Goal: Check status: Check status

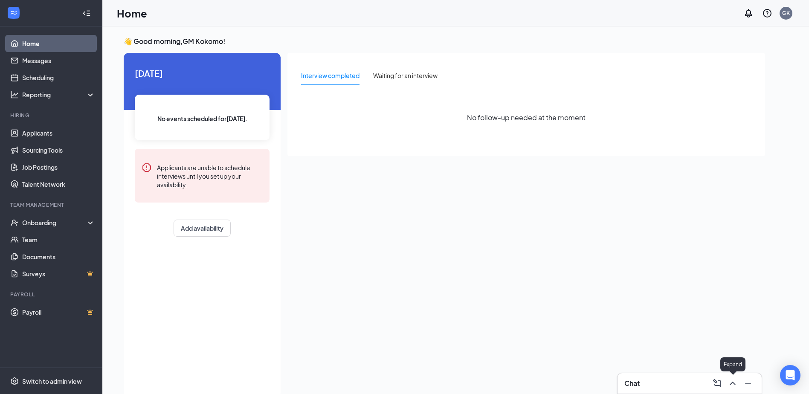
click at [731, 384] on icon "ChevronUp" at bounding box center [733, 383] width 6 height 3
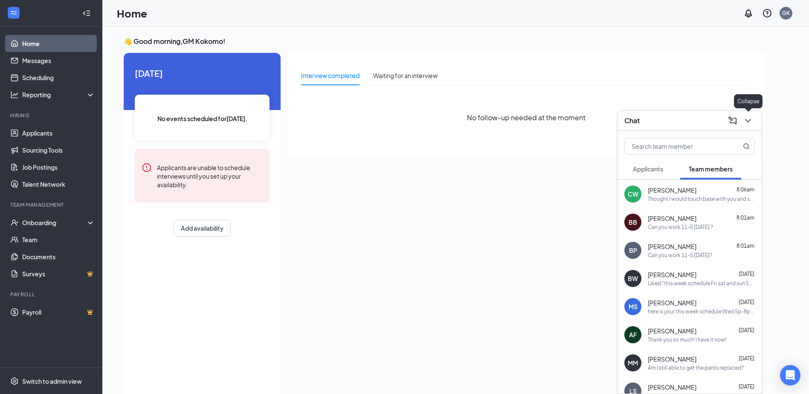
click at [744, 119] on icon "ChevronDown" at bounding box center [748, 121] width 10 height 10
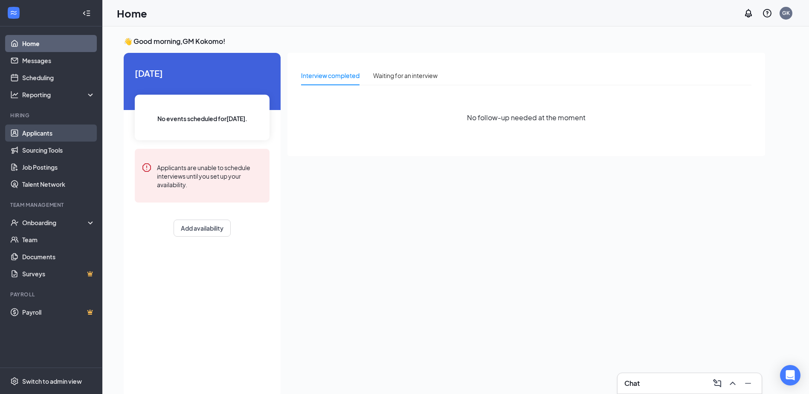
click at [39, 132] on link "Applicants" at bounding box center [58, 133] width 73 height 17
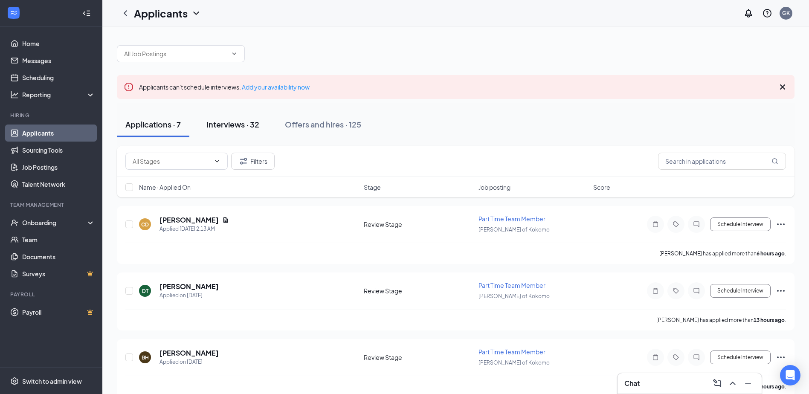
click at [230, 125] on div "Interviews · 32" at bounding box center [232, 124] width 53 height 11
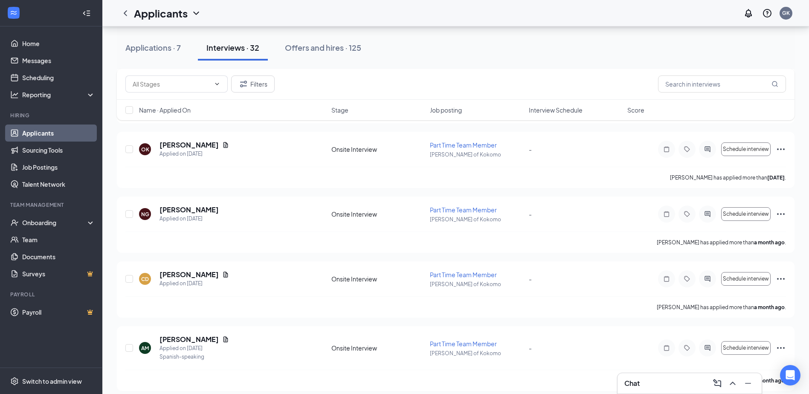
scroll to position [1897, 0]
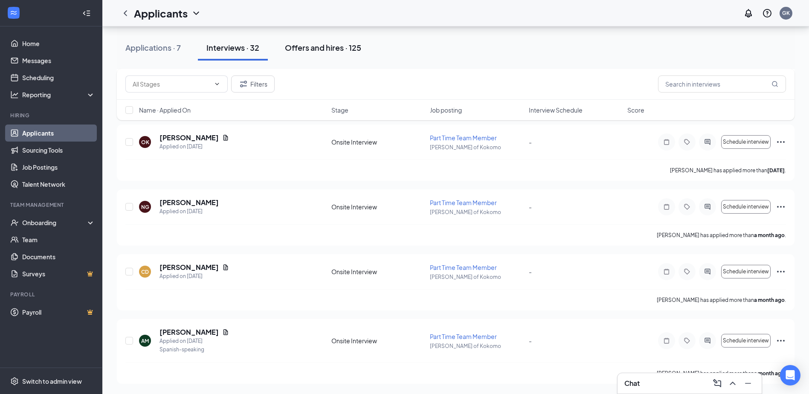
click at [308, 48] on div "Offers and hires · 125" at bounding box center [323, 47] width 76 height 11
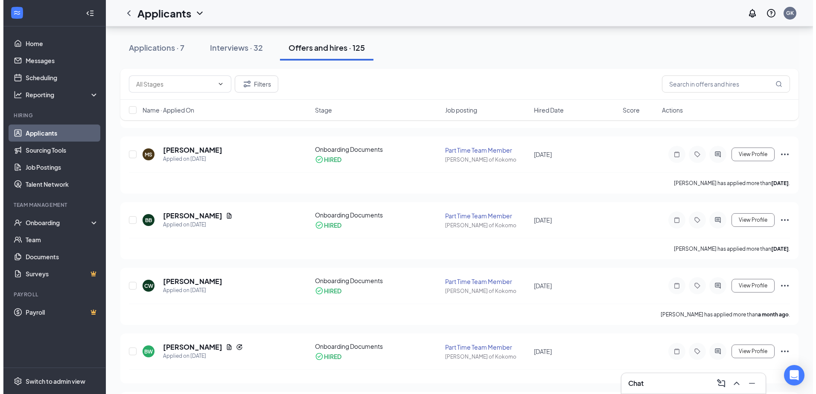
scroll to position [171, 0]
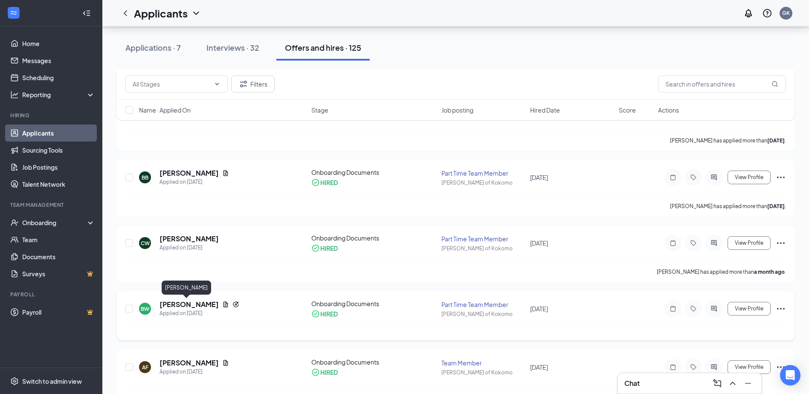
click at [181, 303] on h5 "[PERSON_NAME]" at bounding box center [189, 304] width 59 height 9
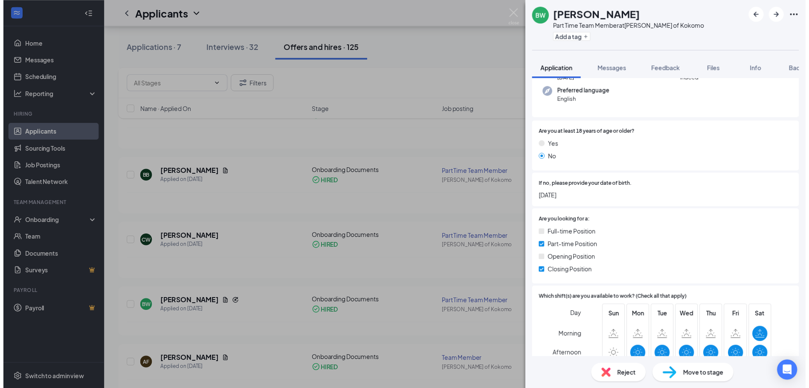
scroll to position [171, 0]
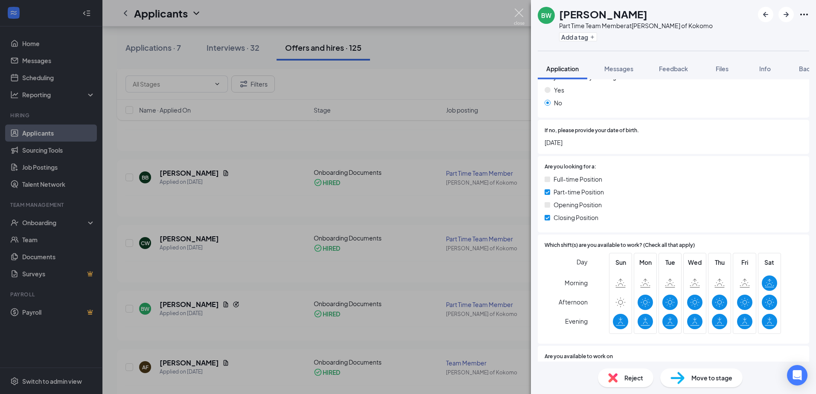
click at [517, 13] on img at bounding box center [519, 17] width 11 height 17
